Goal: Communication & Community: Answer question/provide support

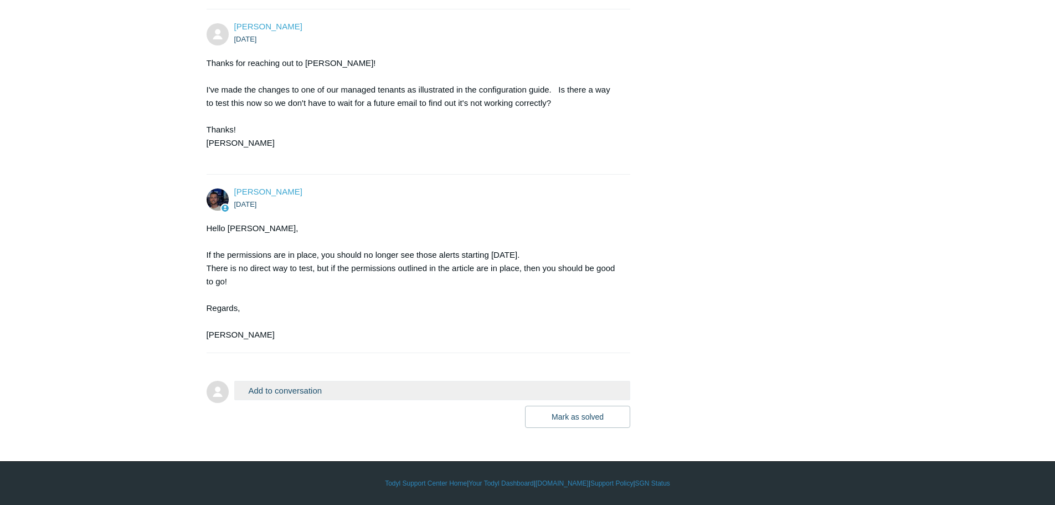
scroll to position [597, 0]
click at [585, 415] on button "Mark as solved" at bounding box center [577, 416] width 105 height 22
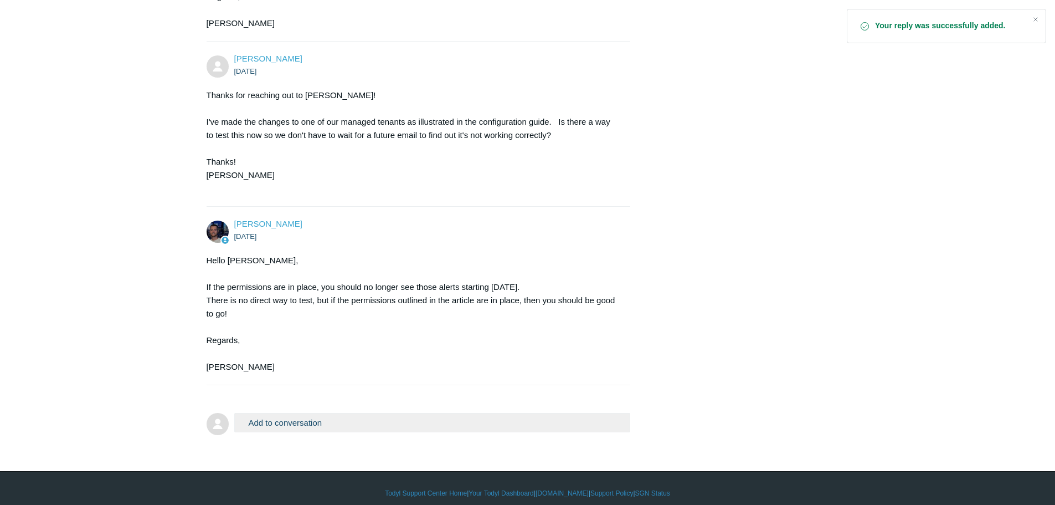
scroll to position [575, 0]
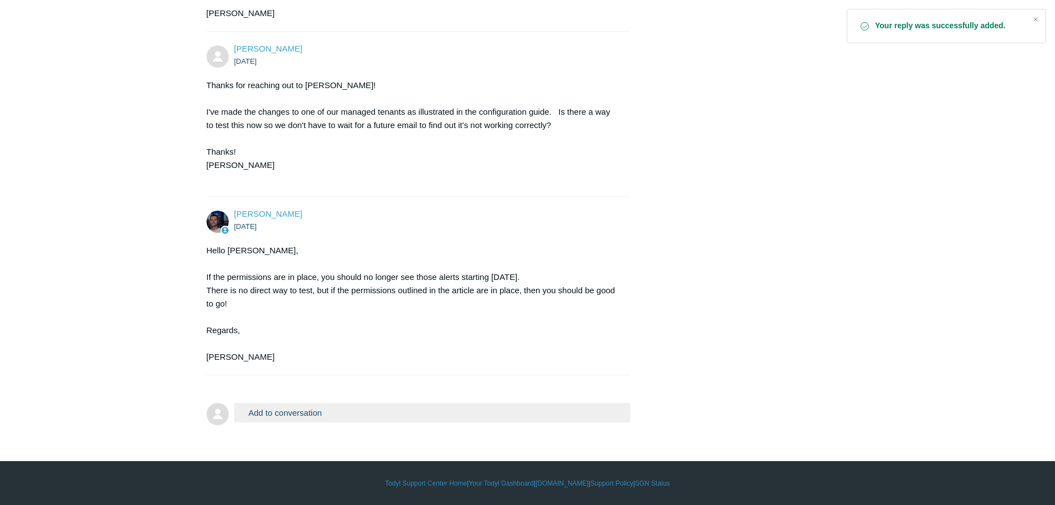
click at [334, 415] on button "Add to conversation" at bounding box center [432, 412] width 397 height 19
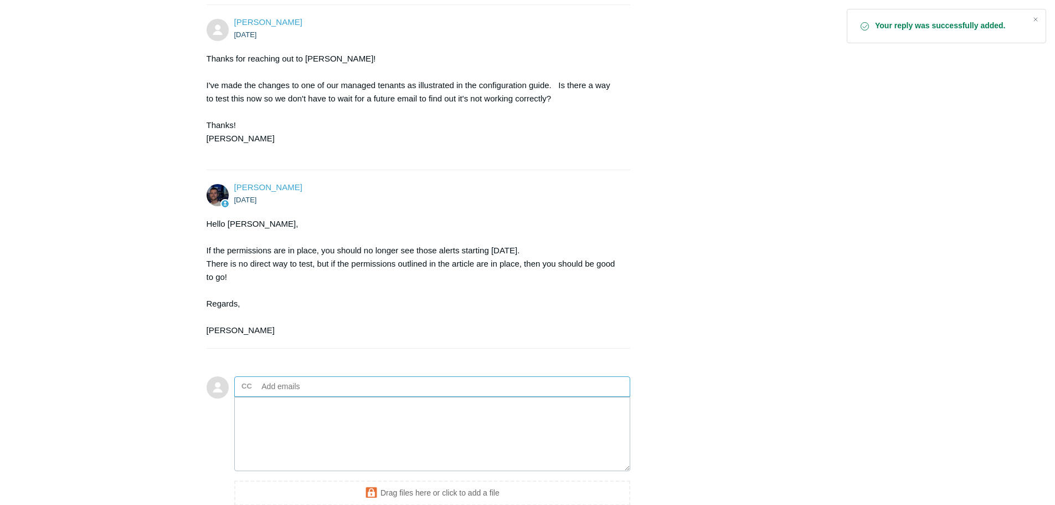
click at [310, 394] on input "text" at bounding box center [317, 386] width 119 height 17
click at [330, 445] on textarea "Add your reply" at bounding box center [432, 434] width 397 height 75
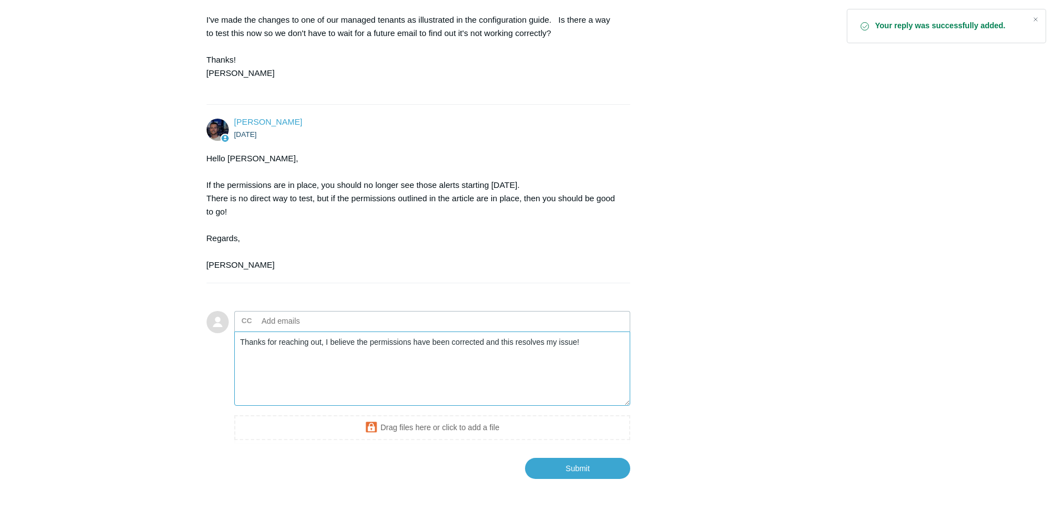
scroll to position [718, 0]
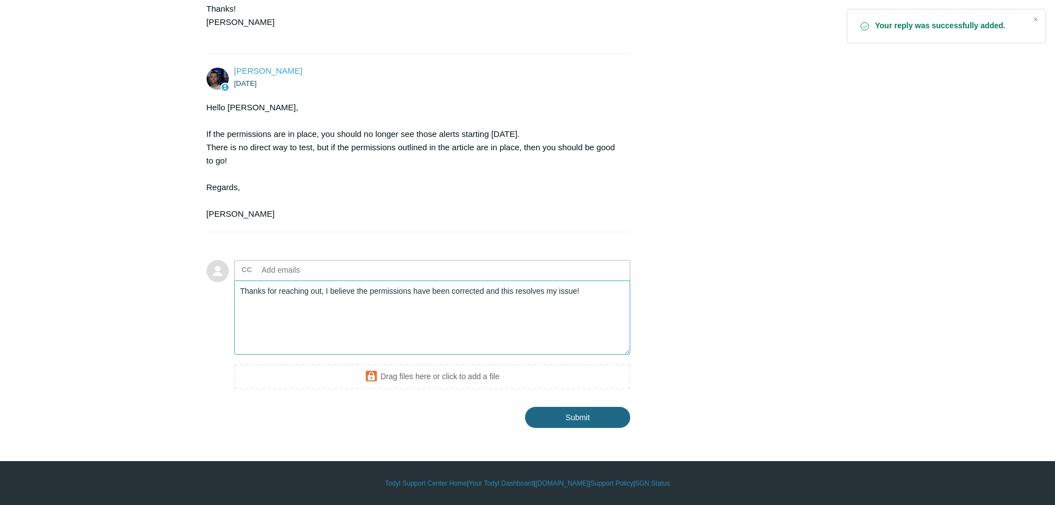
type textarea "Thanks for reaching out, I believe the permissions have been corrected and this…"
click at [609, 419] on input "Submit" at bounding box center [577, 416] width 105 height 22
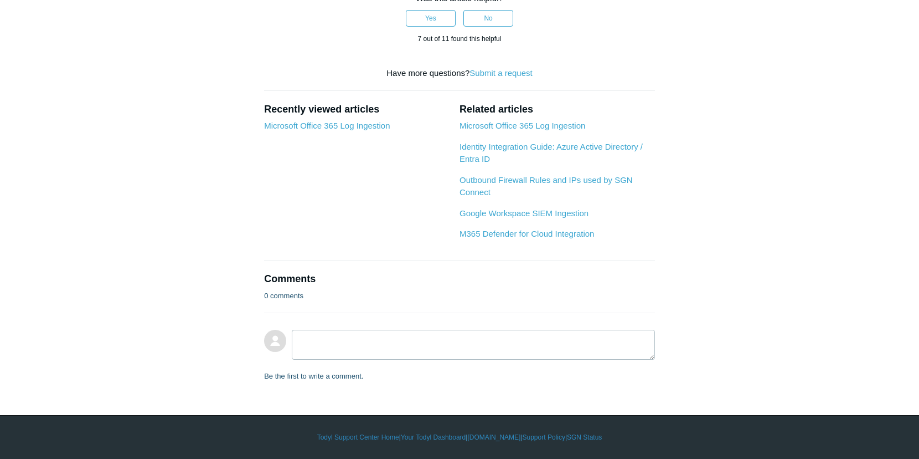
scroll to position [2055, 0]
